Goal: Information Seeking & Learning: Learn about a topic

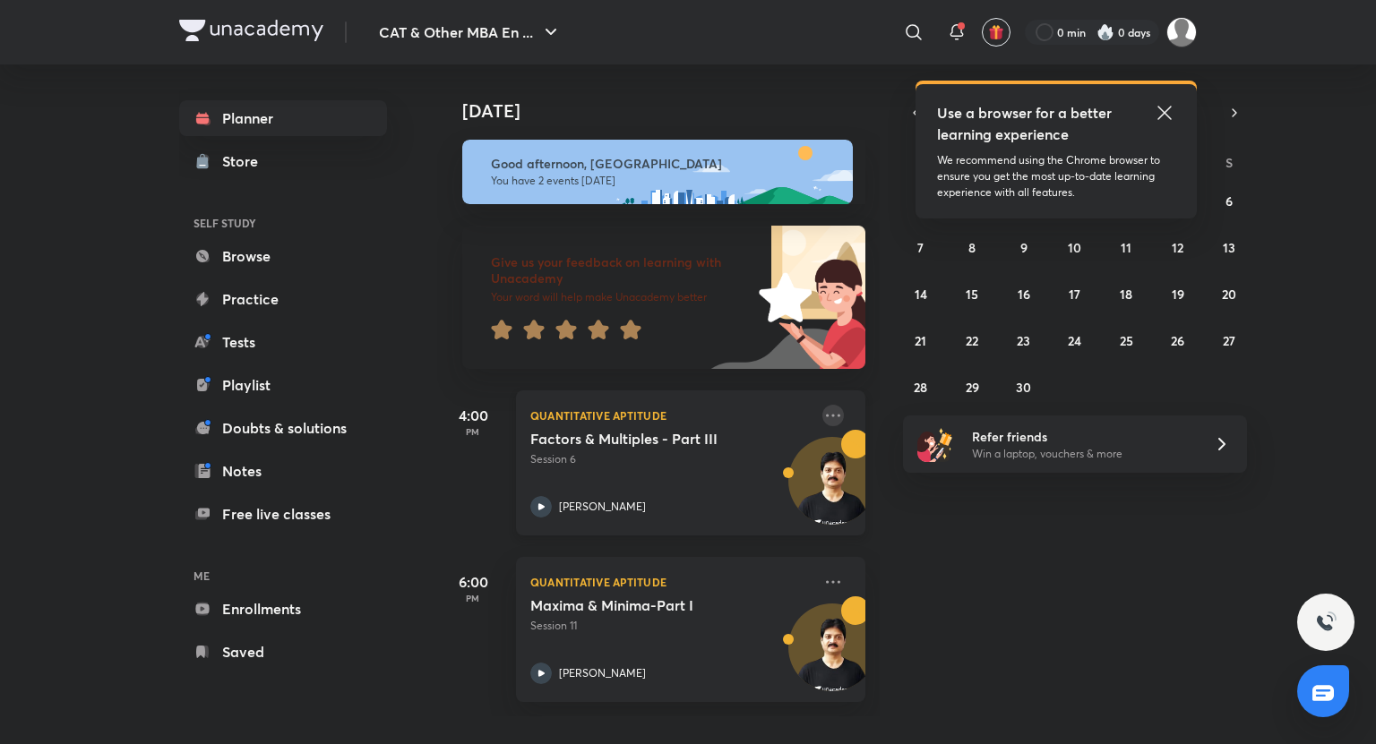
click at [822, 416] on icon at bounding box center [832, 415] width 21 height 21
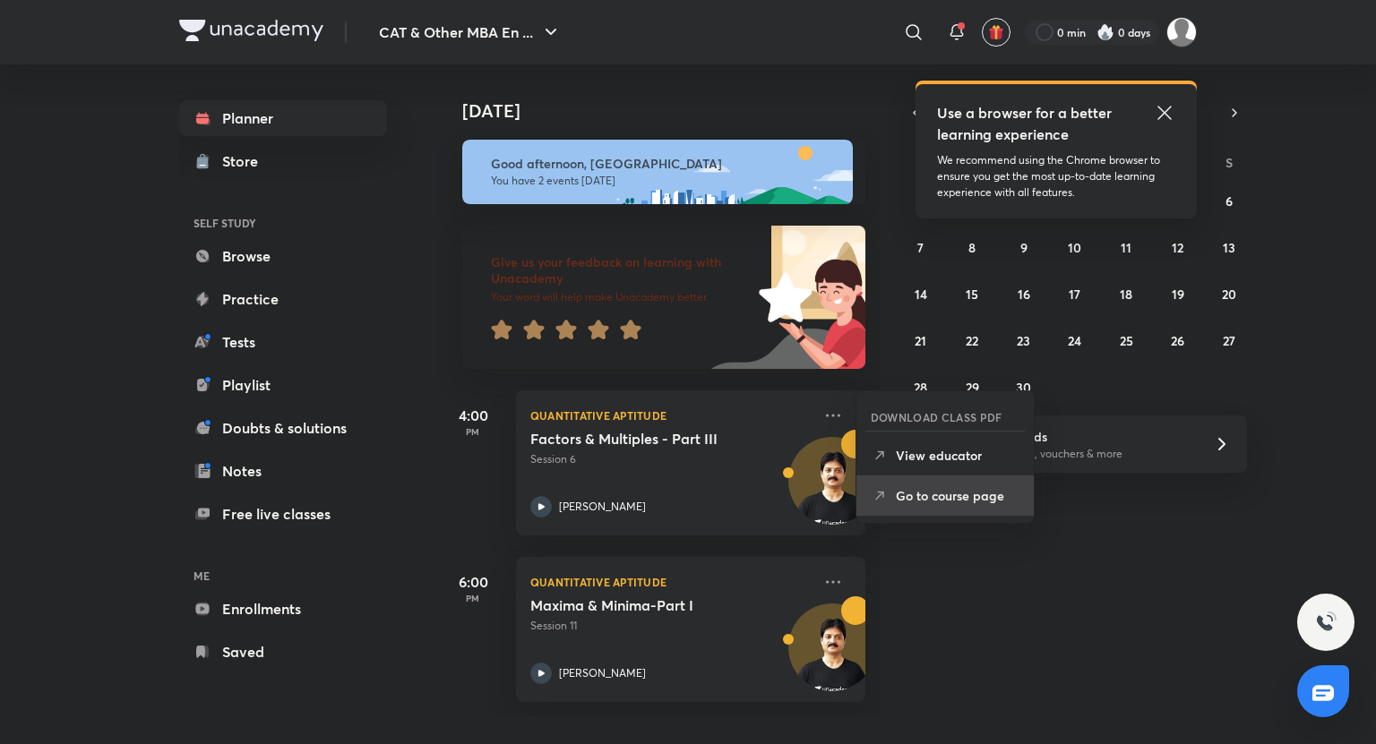
click at [935, 492] on p "Go to course page" at bounding box center [958, 495] width 124 height 19
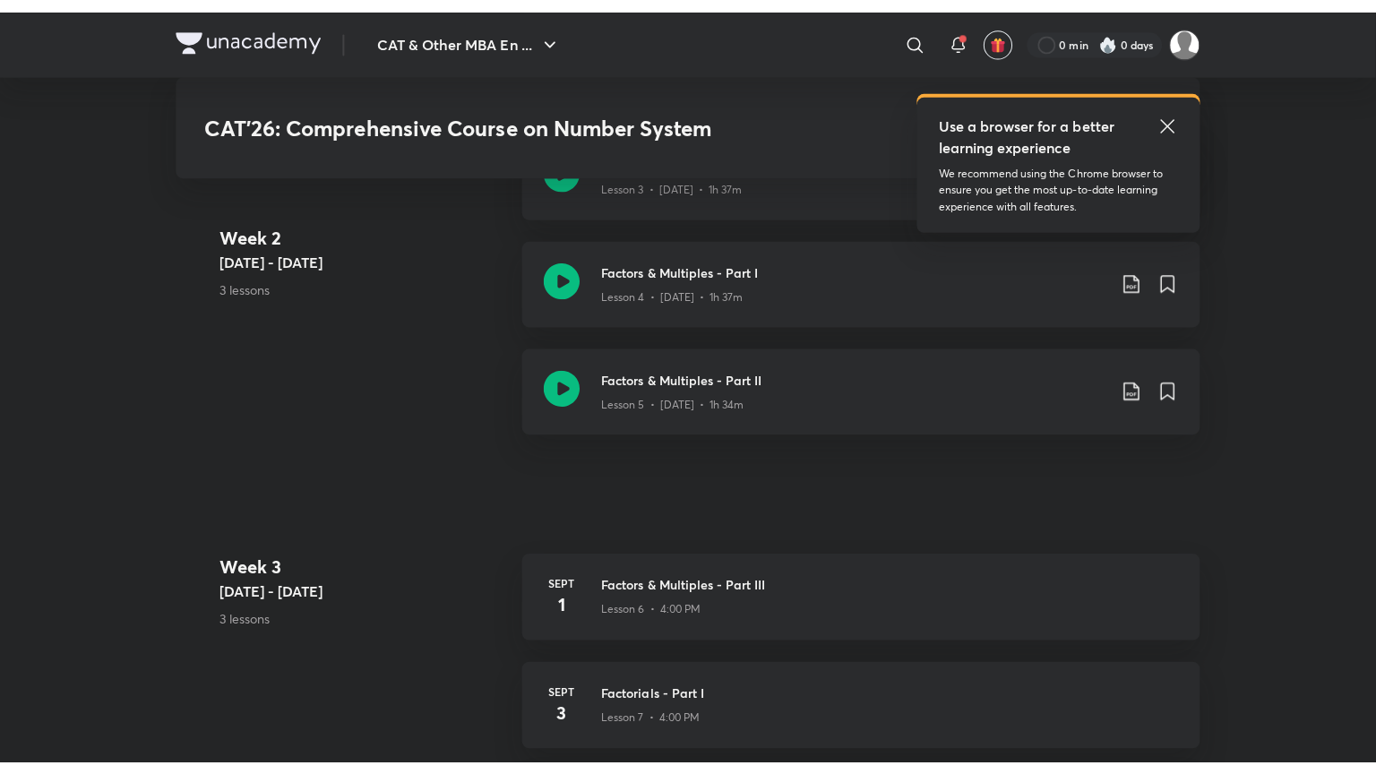
scroll to position [1313, 0]
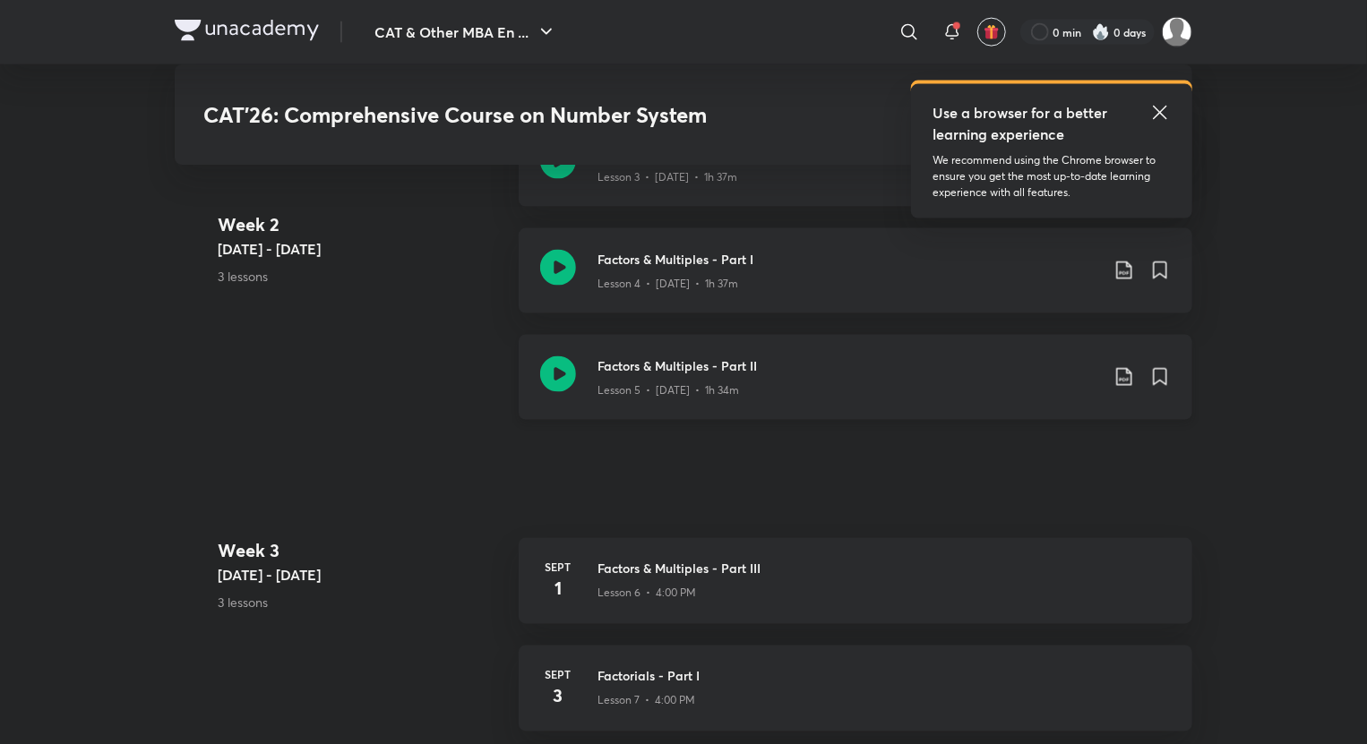
click at [559, 378] on icon at bounding box center [558, 374] width 36 height 36
